Goal: Task Accomplishment & Management: Use online tool/utility

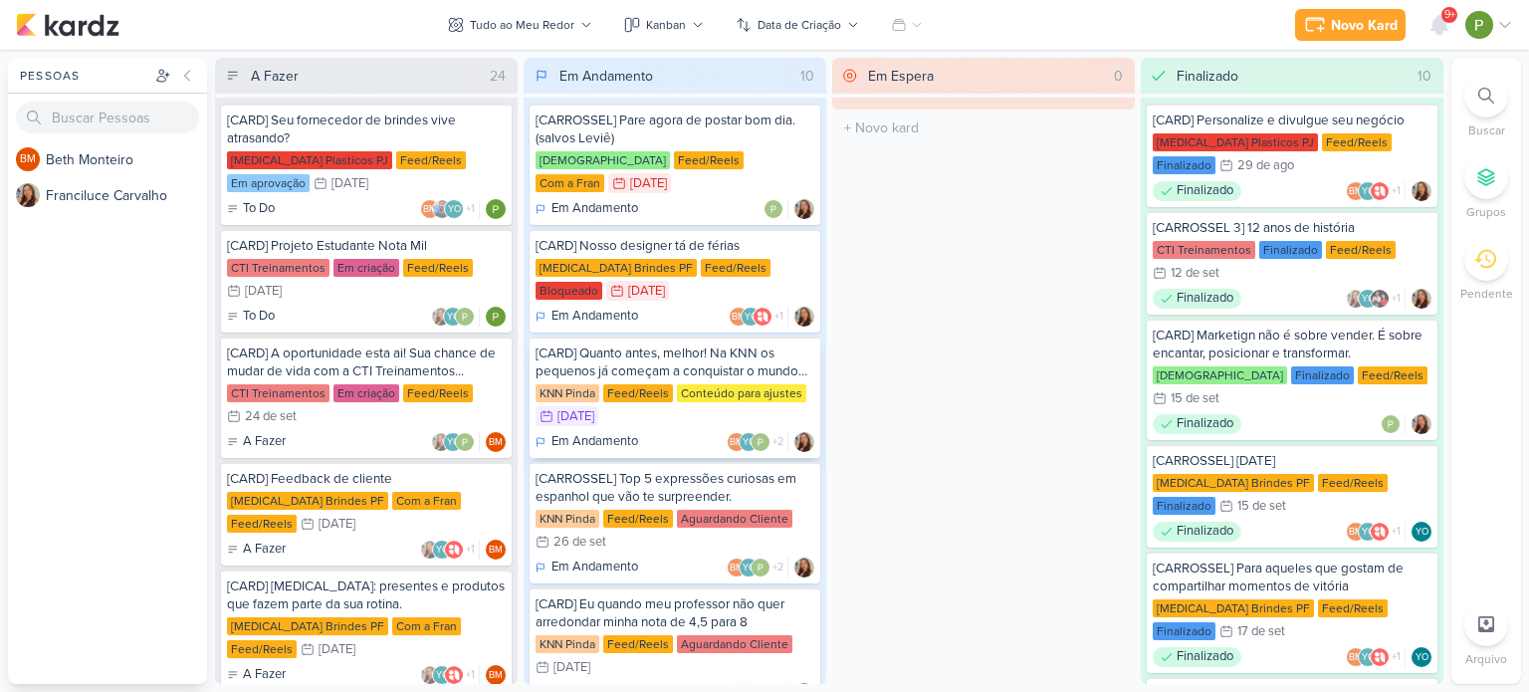
click at [698, 357] on div "[CARD] Quanto antes, melhor! Na KNN os pequenos já começam a conquistar o mundo…" at bounding box center [675, 396] width 291 height 121
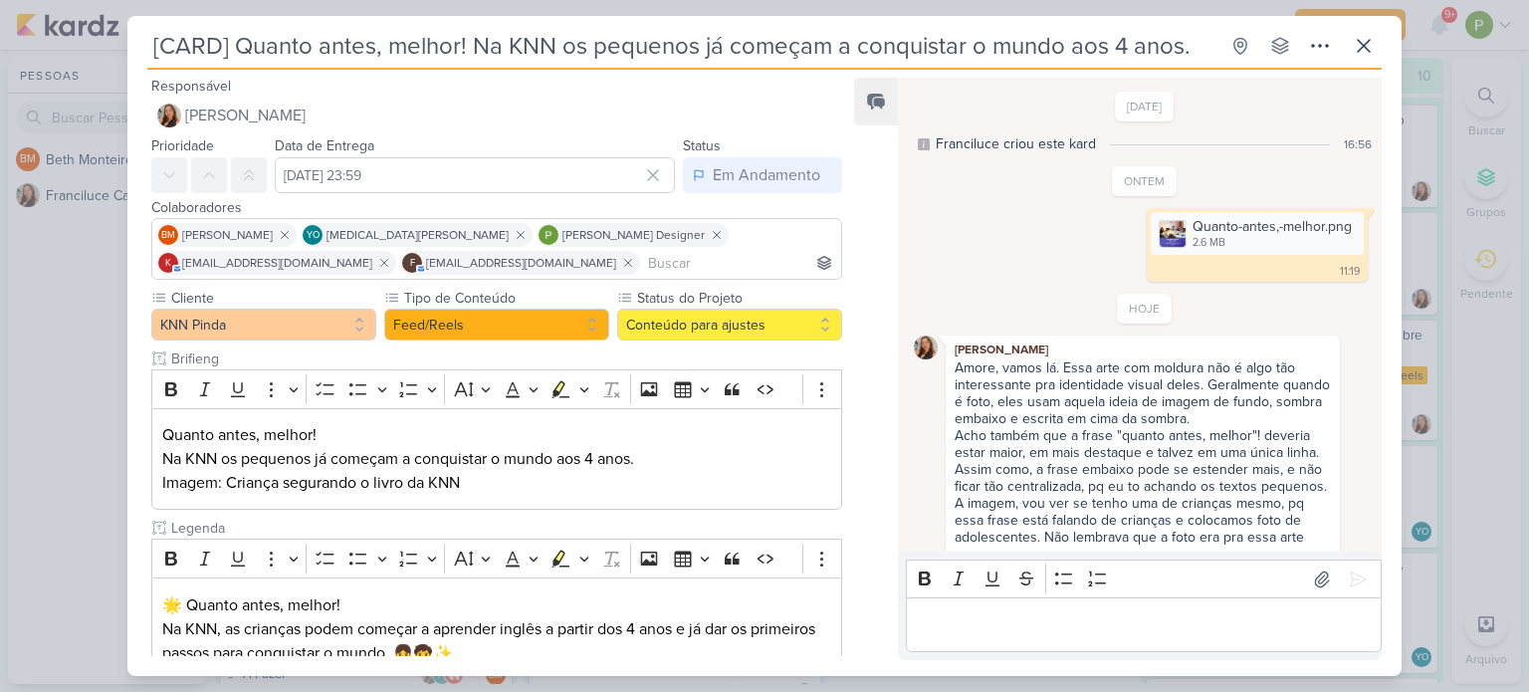
scroll to position [98, 0]
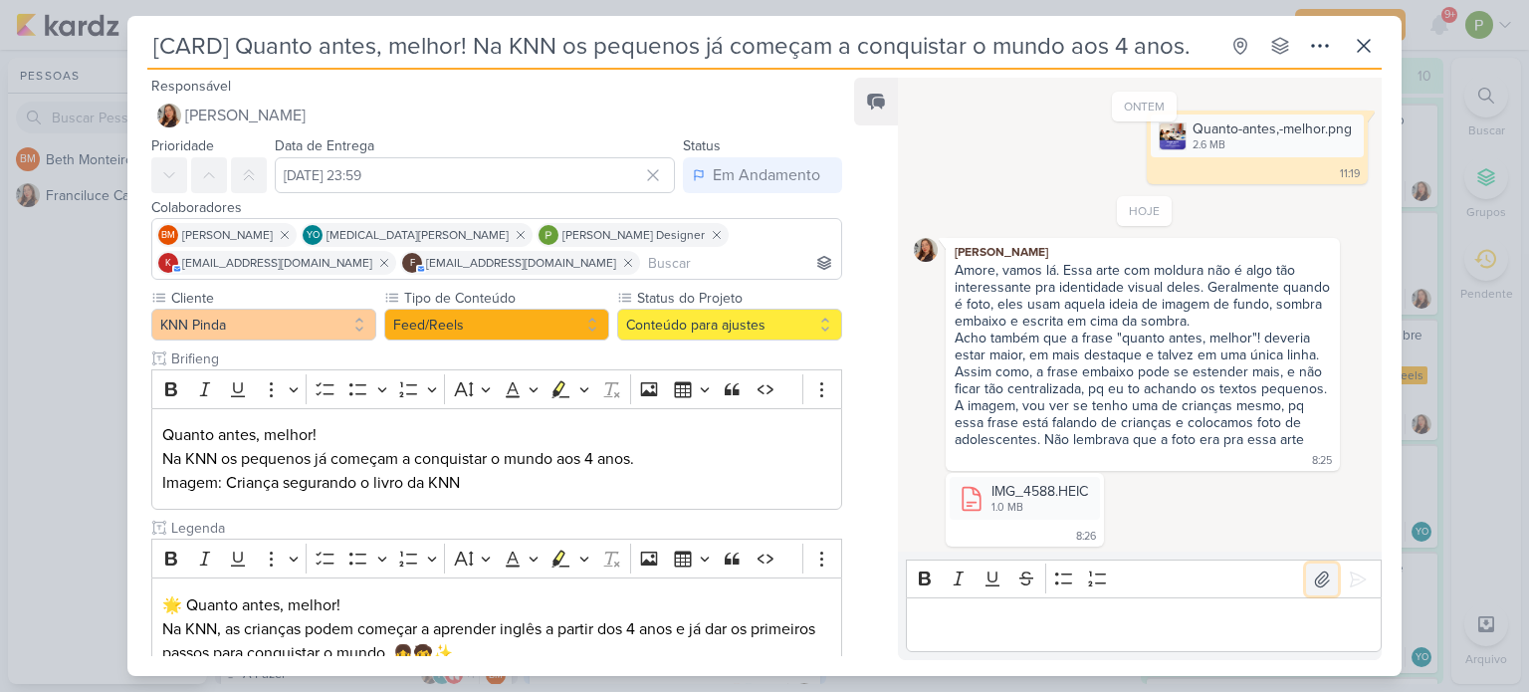
click at [1312, 580] on icon at bounding box center [1322, 579] width 20 height 20
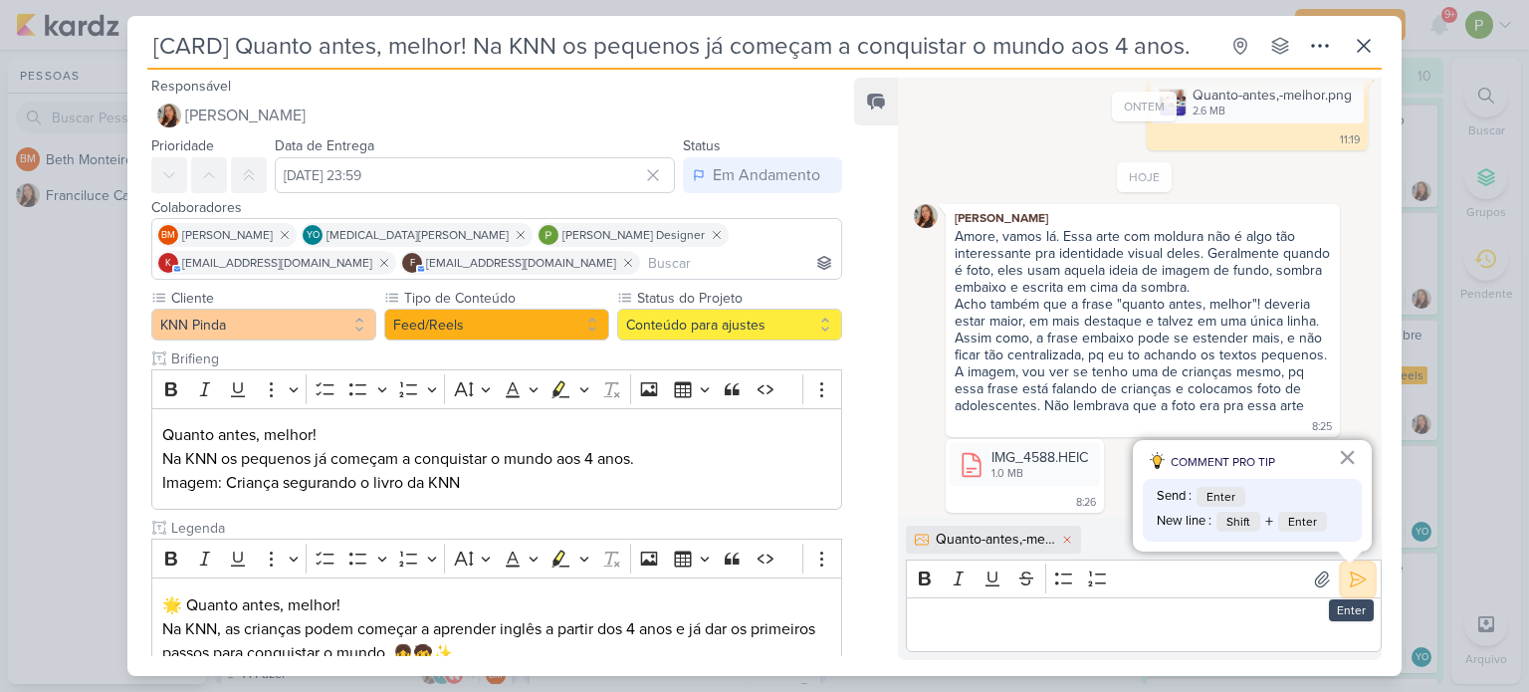
click at [1349, 572] on icon at bounding box center [1358, 579] width 20 height 20
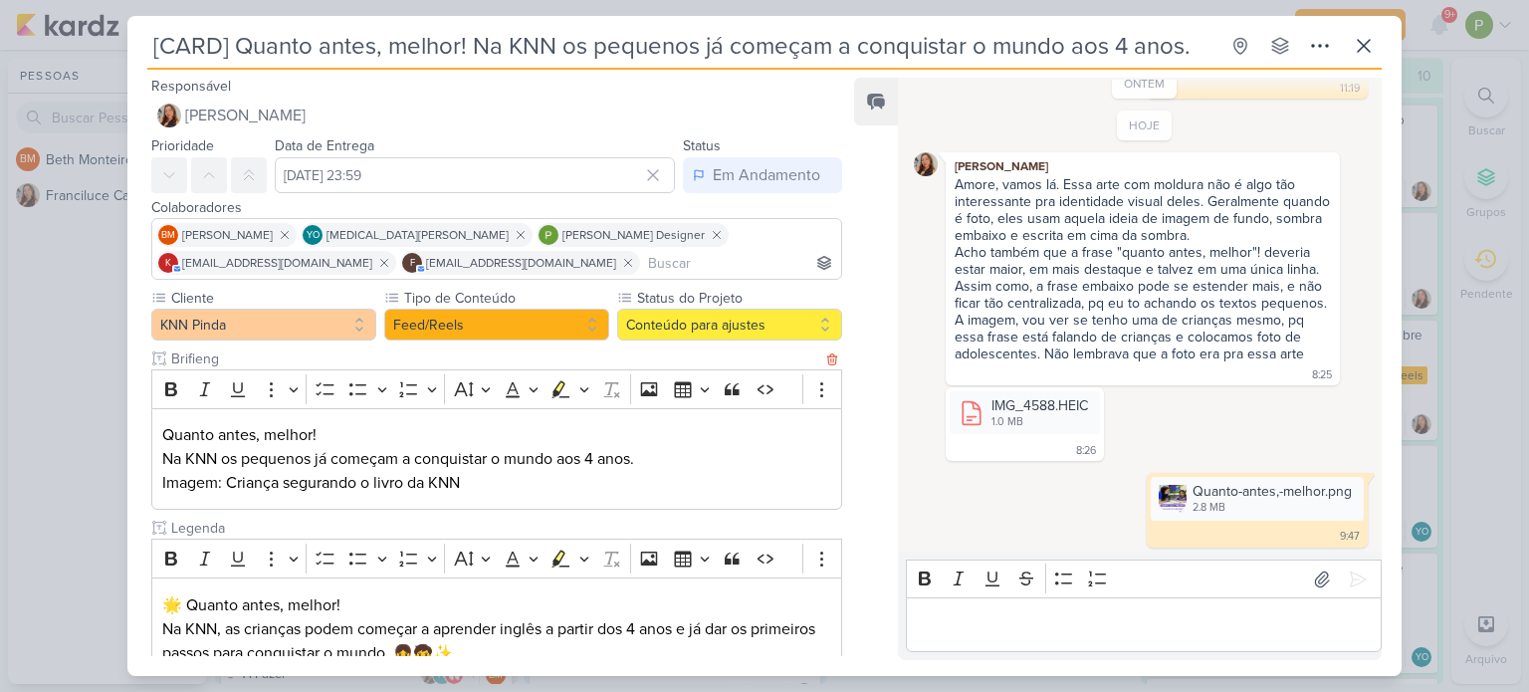
scroll to position [100, 0]
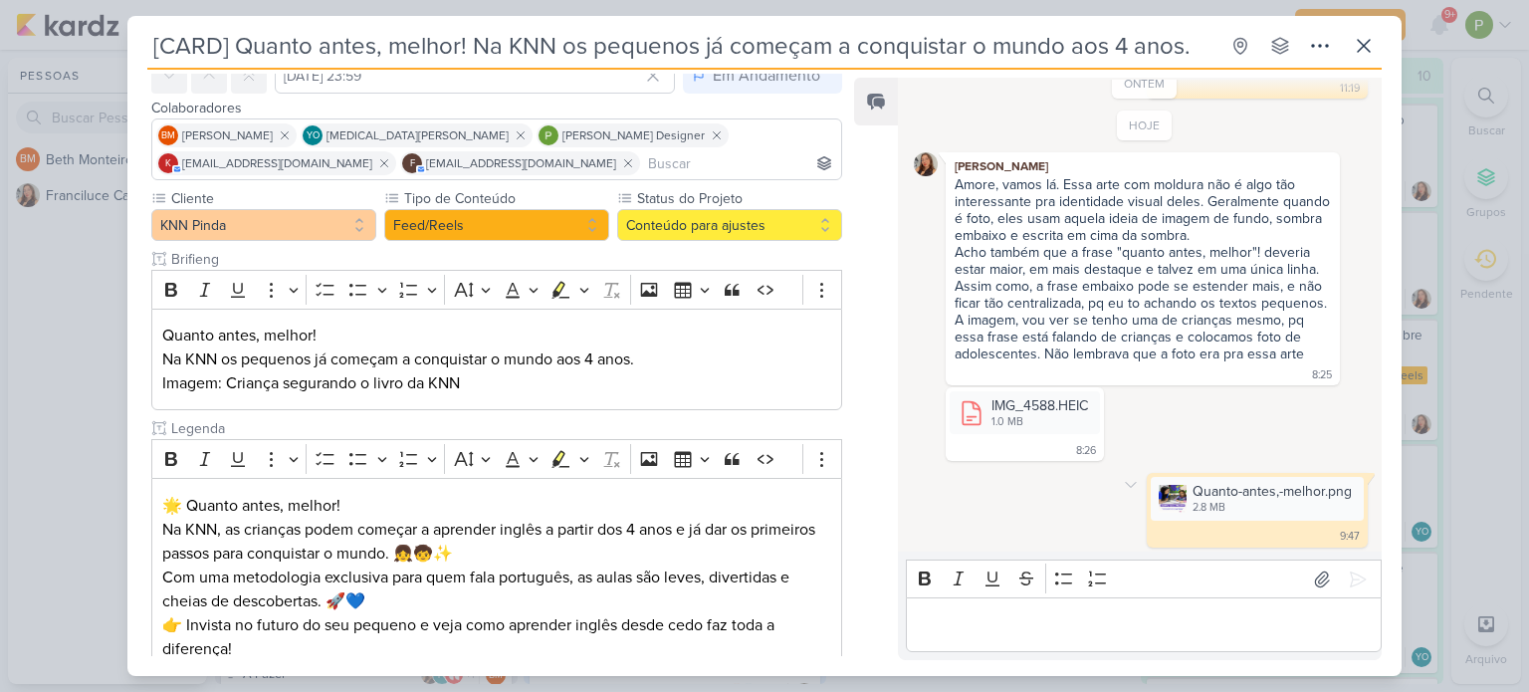
click at [1203, 473] on div "Quanto-antes,-melhor.png 2.8 MB Adicionar ao Kard [GEOGRAPHIC_DATA] 9:47 9:47" at bounding box center [1257, 510] width 221 height 74
click at [1175, 491] on img at bounding box center [1173, 499] width 28 height 28
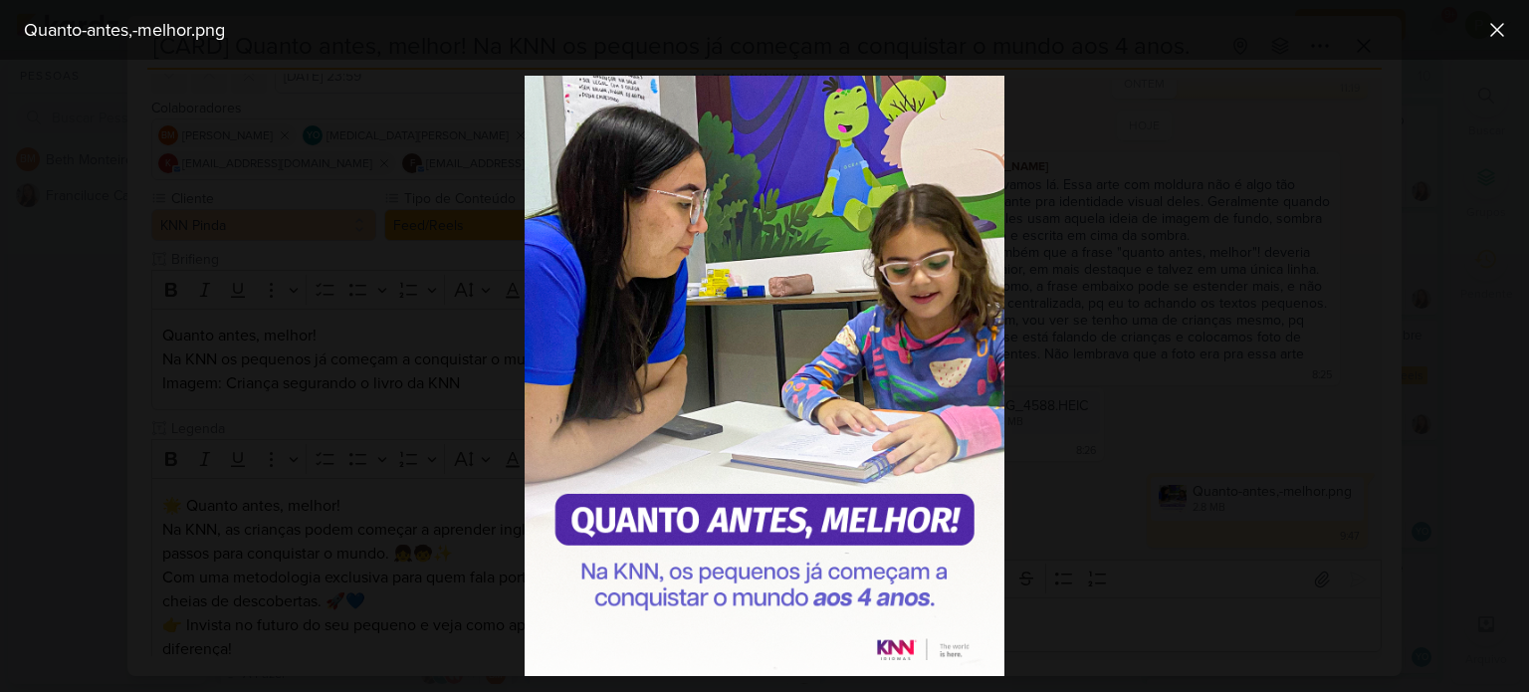
click at [1172, 491] on div at bounding box center [764, 376] width 1529 height 632
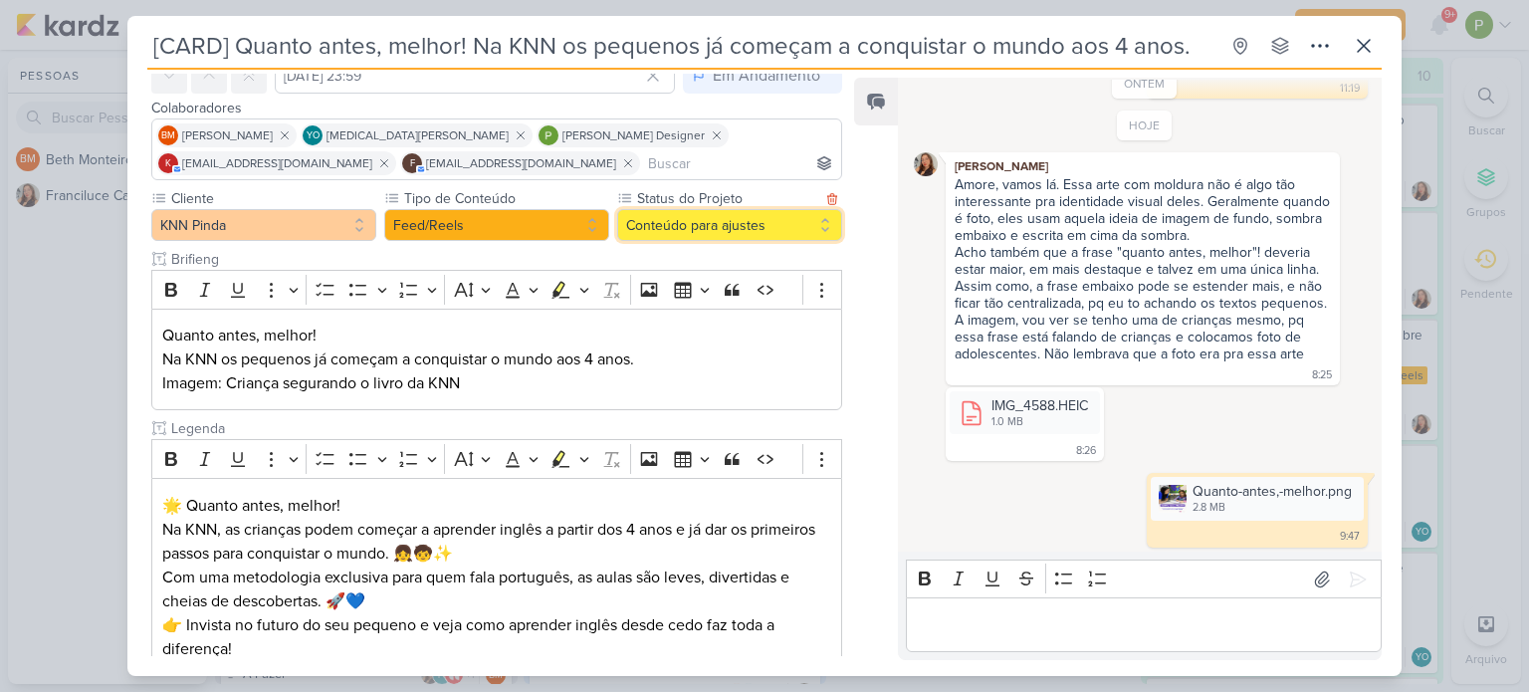
click at [698, 234] on button "Conteúdo para ajustes" at bounding box center [729, 225] width 225 height 32
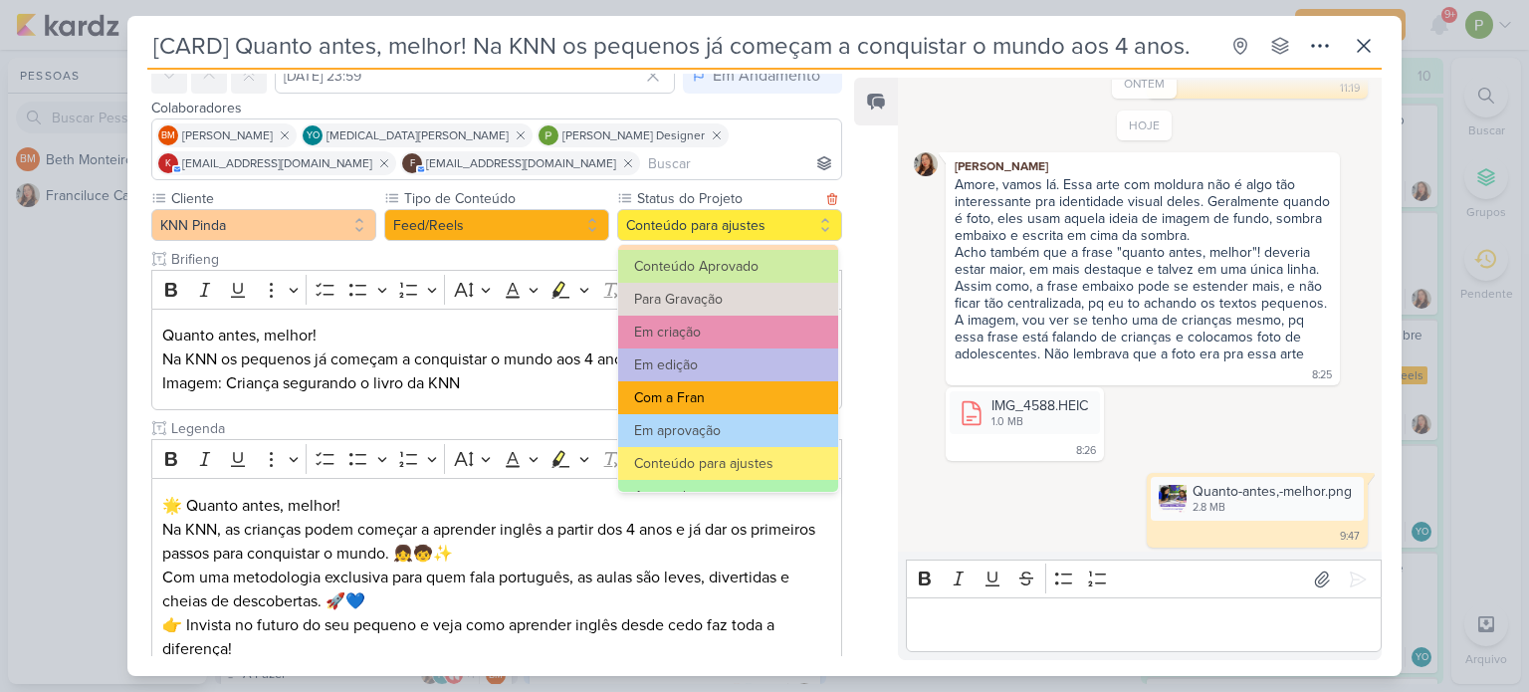
click at [737, 393] on button "Com a Fran" at bounding box center [728, 397] width 220 height 33
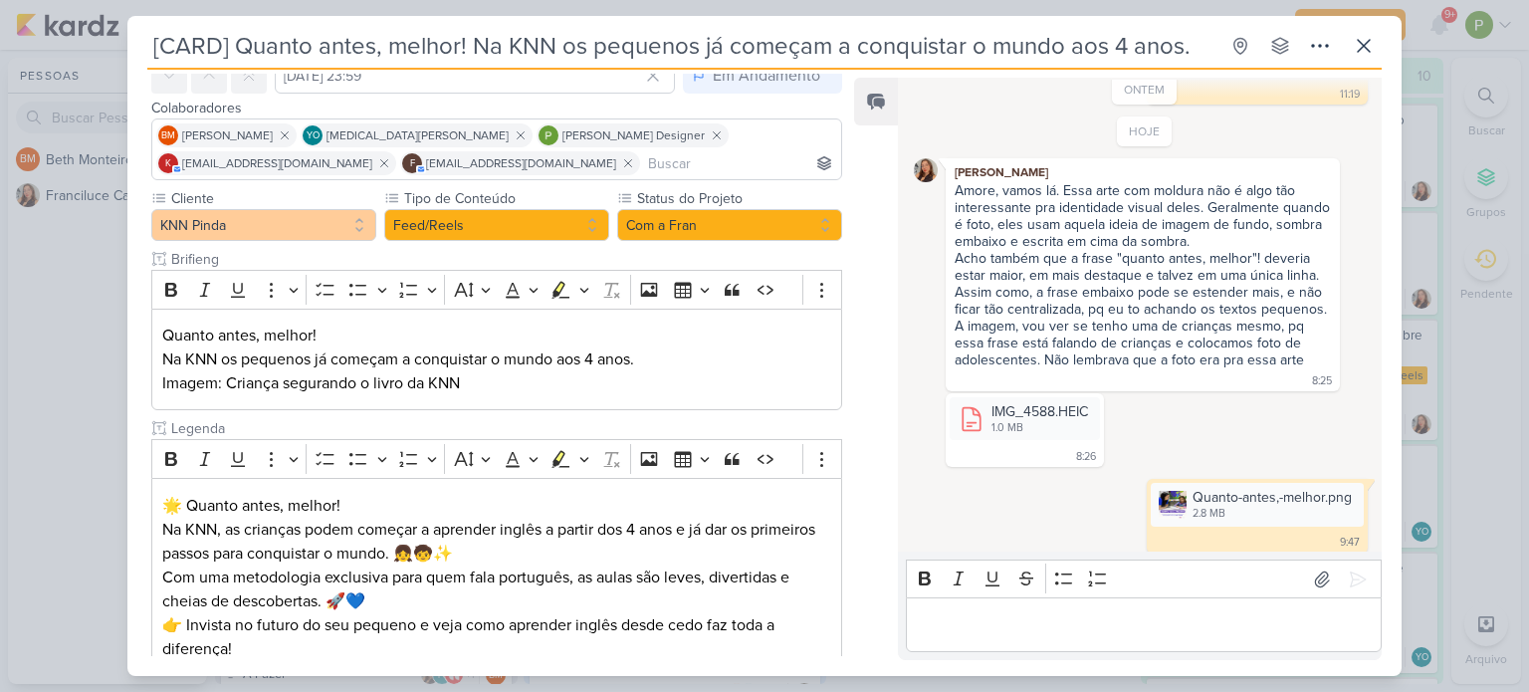
scroll to position [183, 0]
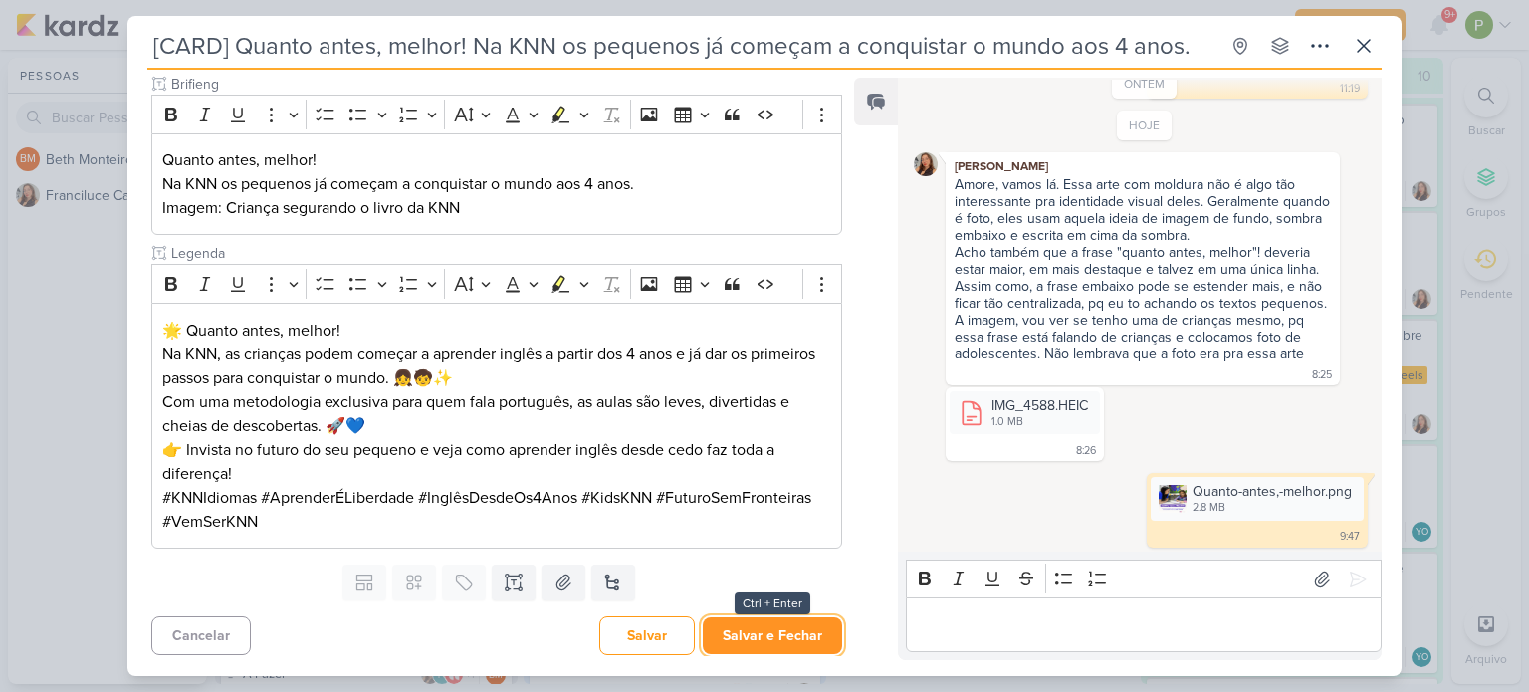
click at [758, 636] on button "Salvar e Fechar" at bounding box center [772, 635] width 139 height 37
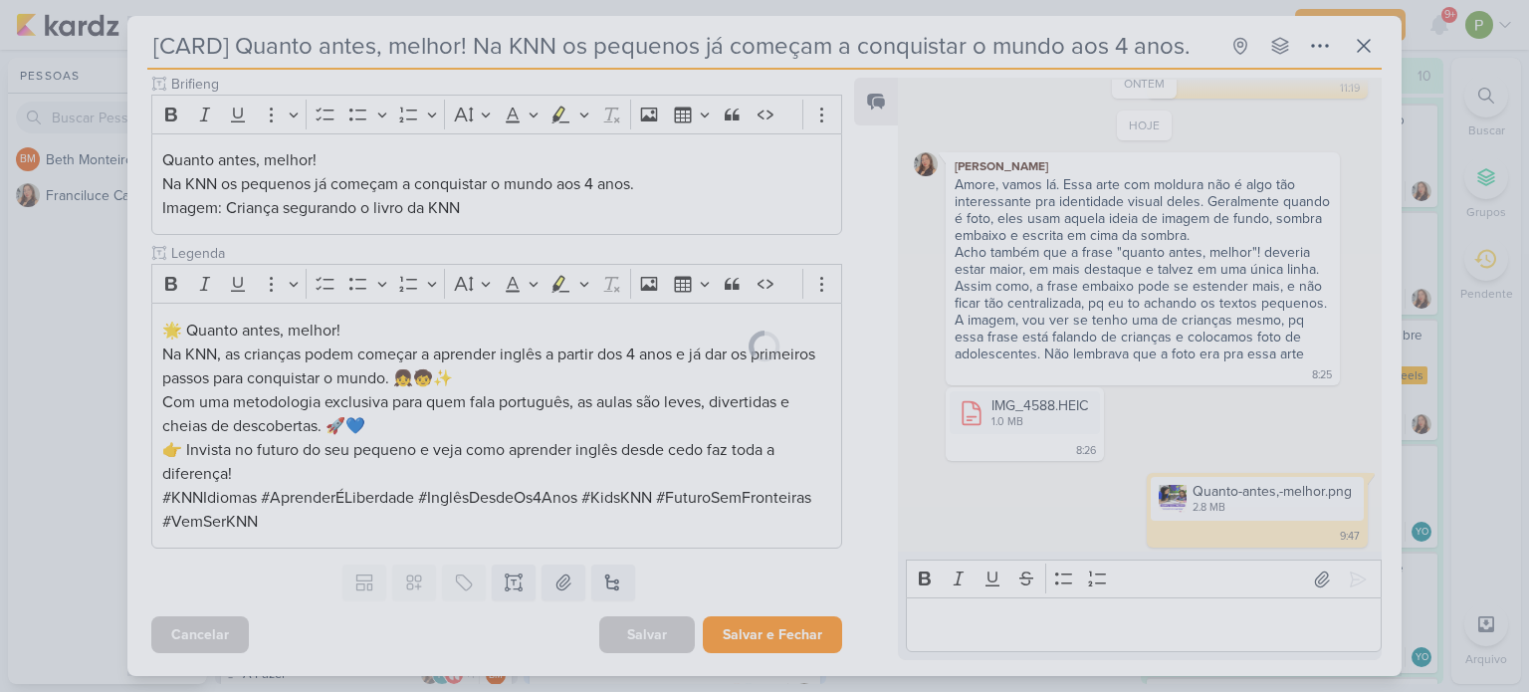
scroll to position [274, 0]
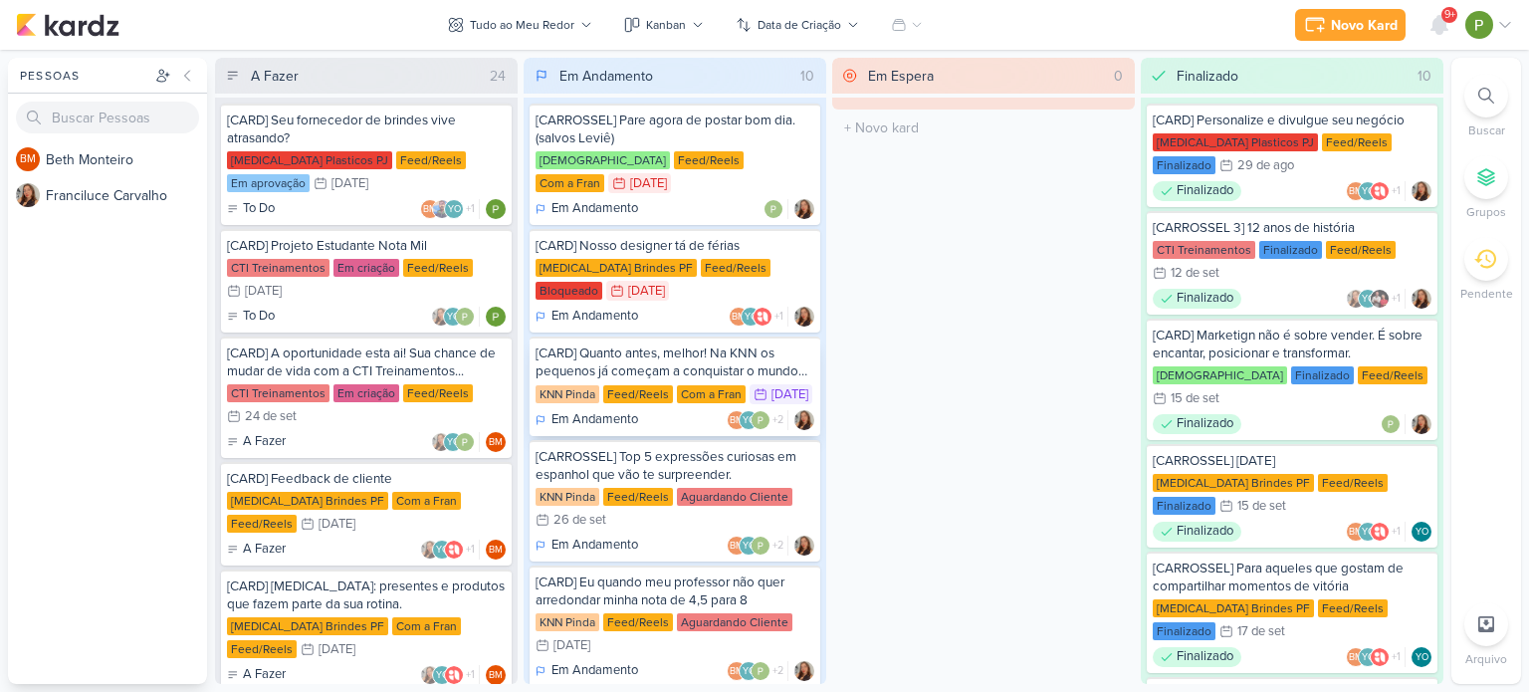
click at [627, 385] on div "Feed/Reels" at bounding box center [638, 394] width 70 height 18
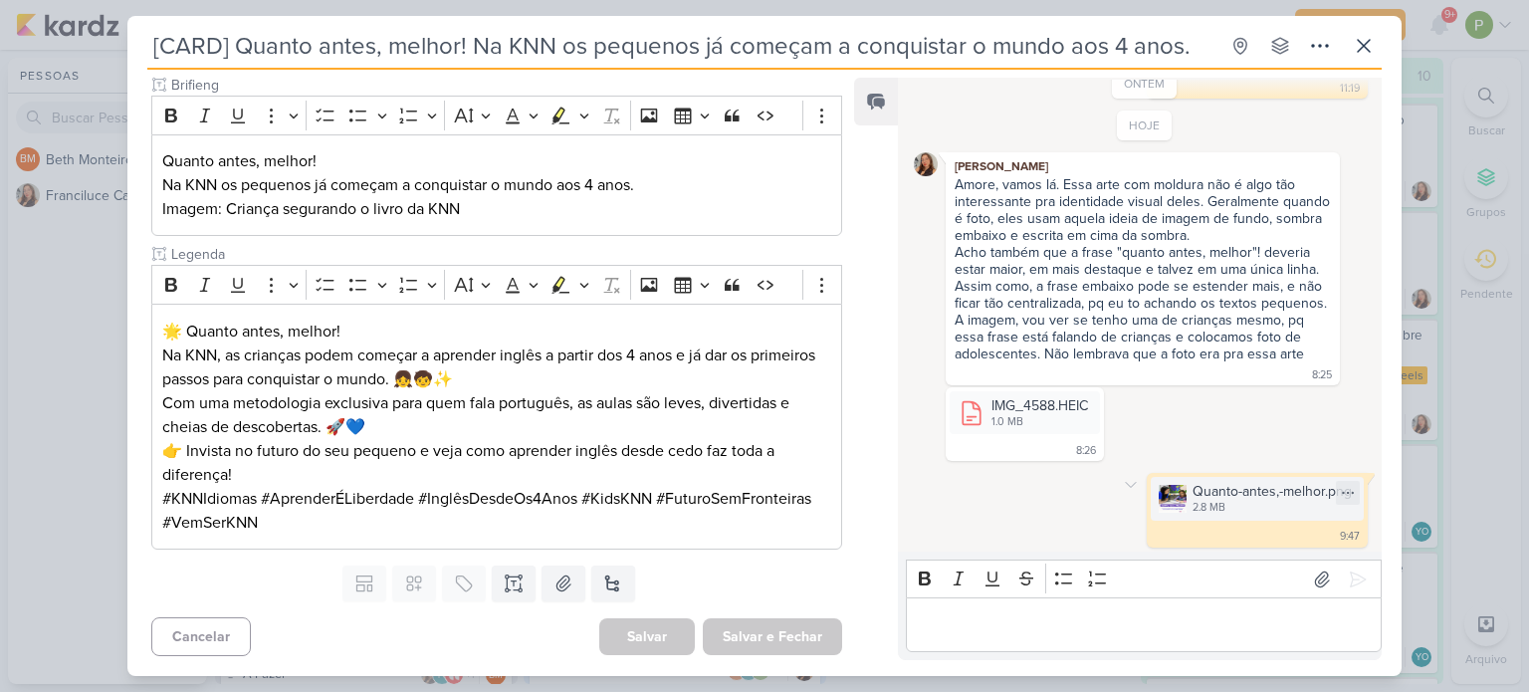
click at [1211, 489] on div "Quanto-antes,-melhor.png" at bounding box center [1271, 491] width 159 height 21
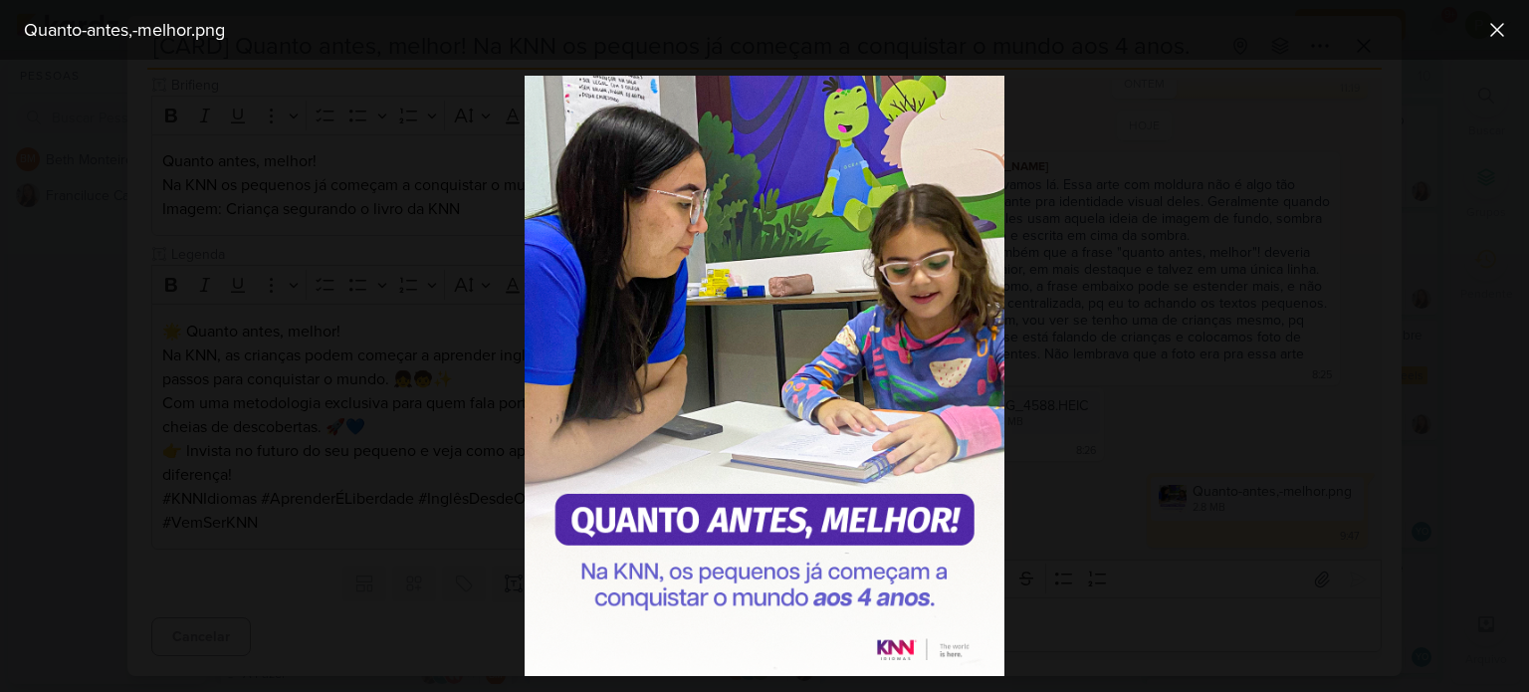
click at [1195, 427] on div at bounding box center [764, 376] width 1529 height 632
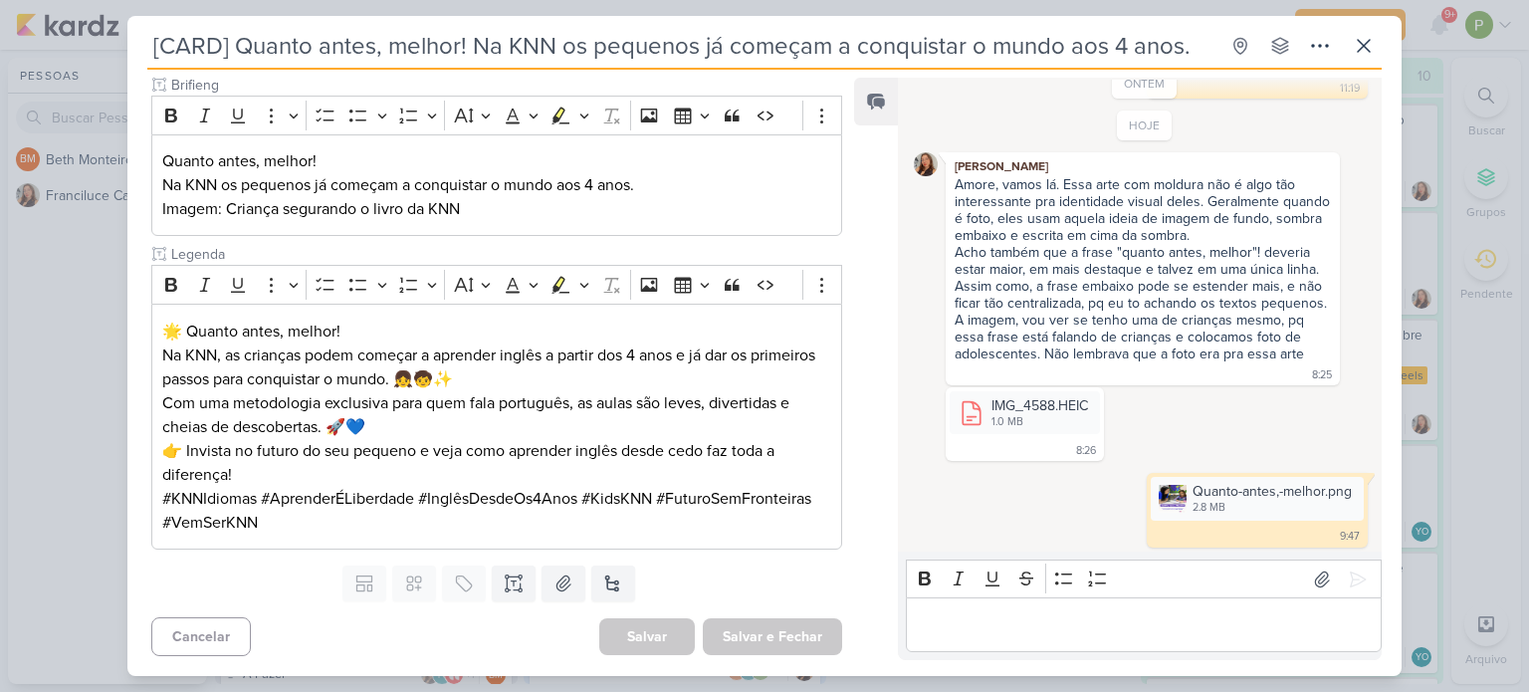
click at [19, 308] on div "[CARD] Quanto antes, melhor! Na KNN os pequenos já começam a conquistar o mundo…" at bounding box center [764, 346] width 1529 height 692
